Goal: Navigation & Orientation: Find specific page/section

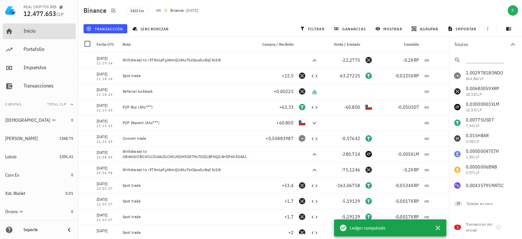
click at [20, 33] on link "Inicio" at bounding box center [39, 32] width 73 height 16
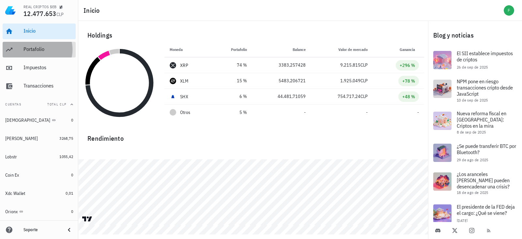
click at [48, 49] on div "Portafolio" at bounding box center [49, 49] width 50 height 6
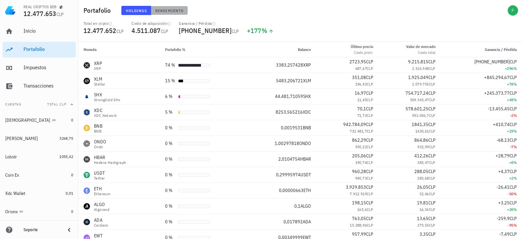
click at [161, 14] on button "Rendimiento" at bounding box center [169, 10] width 37 height 9
